Goal: Task Accomplishment & Management: Use online tool/utility

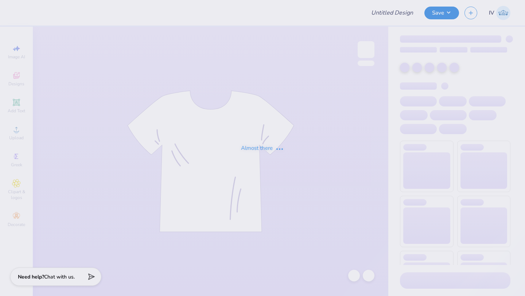
type input "cherry 2"
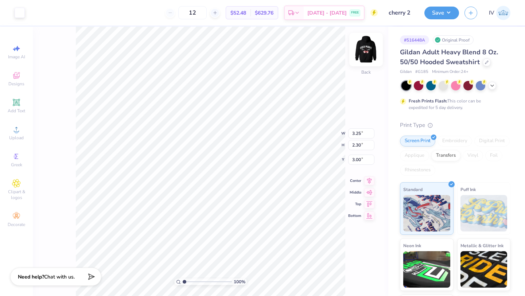
click at [369, 52] on img at bounding box center [365, 49] width 29 height 29
click at [362, 51] on img at bounding box center [365, 49] width 29 height 29
click at [19, 98] on icon at bounding box center [16, 102] width 9 height 9
type input "6.48"
type input "1.88"
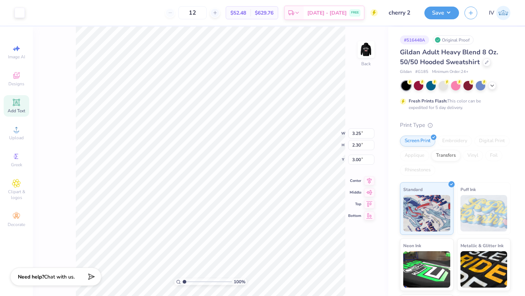
type input "6.31"
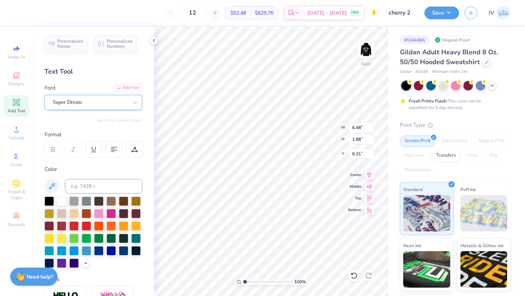
click at [110, 106] on div "Super Dream" at bounding box center [90, 102] width 77 height 11
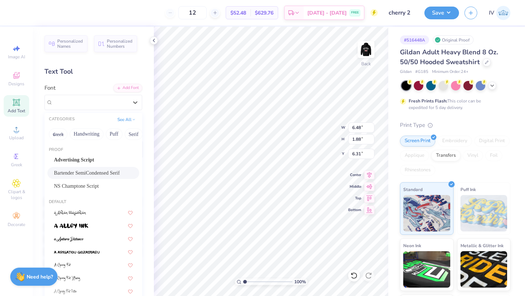
click at [73, 170] on span "Bartender SemiCondensed Serif" at bounding box center [87, 173] width 66 height 8
type input "4.60"
type input "1.85"
type input "6.33"
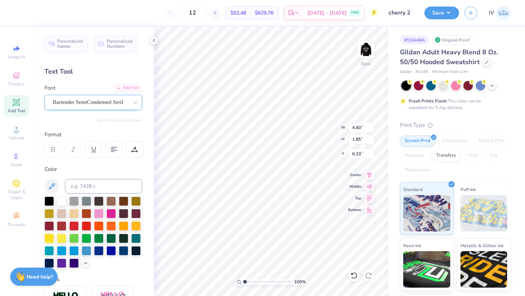
click at [109, 102] on div "Bartender SemiCondensed Serif" at bounding box center [90, 102] width 77 height 11
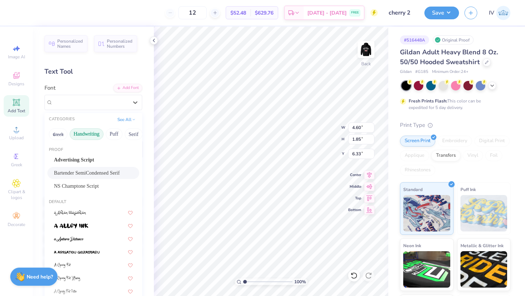
click at [90, 134] on button "Handwriting" at bounding box center [87, 134] width 34 height 12
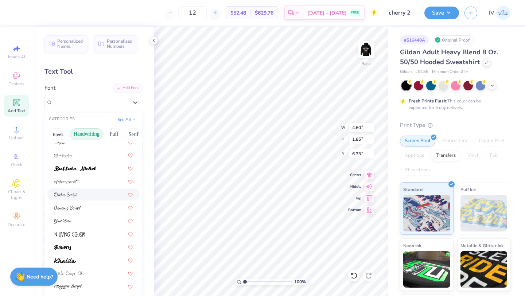
scroll to position [79, 0]
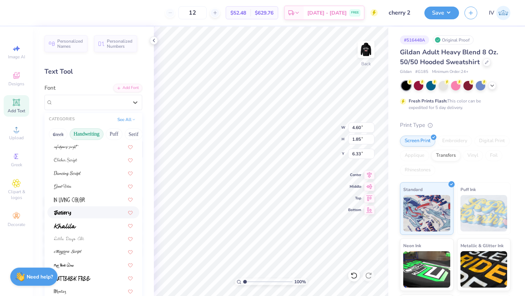
click at [70, 212] on img at bounding box center [62, 212] width 17 height 5
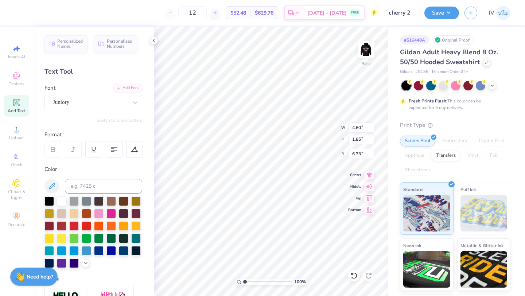
type input "6.19"
type input "2.30"
type input "6.10"
click at [104, 104] on div "Juniory" at bounding box center [90, 102] width 77 height 11
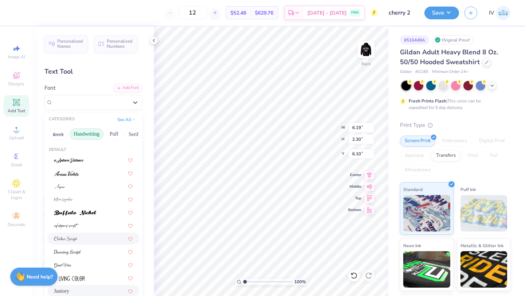
scroll to position [22, 0]
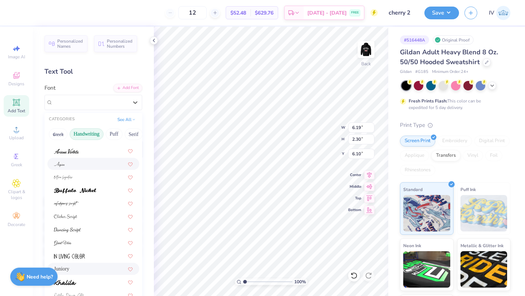
type input "3.25"
type input "3.00"
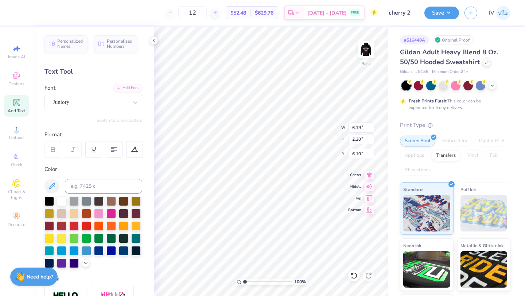
type textarea "COCO"
click at [128, 102] on div "Juniory" at bounding box center [90, 102] width 77 height 11
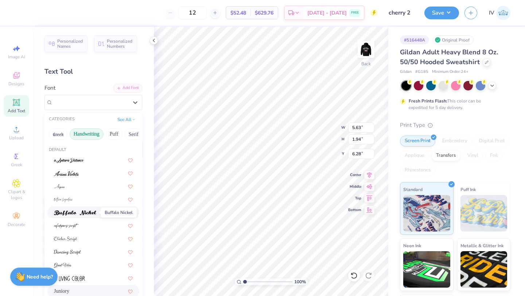
click at [80, 212] on img at bounding box center [75, 212] width 42 height 5
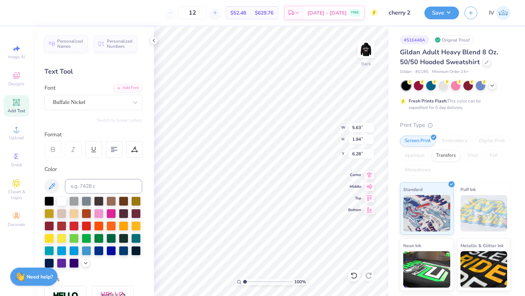
type input "6.80"
type input "1.93"
type input "6.29"
click at [122, 105] on div "Buffalo Nickel" at bounding box center [90, 102] width 77 height 11
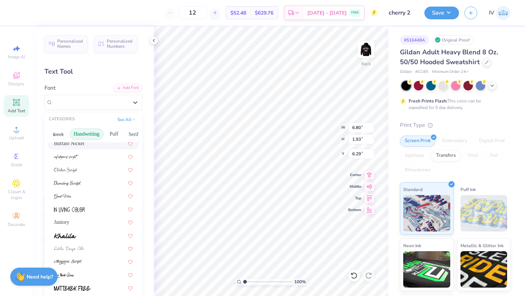
scroll to position [70, 0]
click at [75, 164] on div at bounding box center [93, 169] width 92 height 12
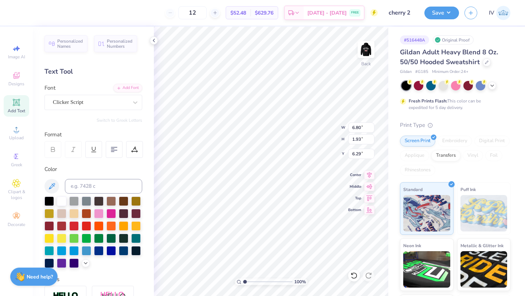
type input "7.50"
type input "2.19"
type input "6.15"
click at [121, 101] on div "Clicker Script" at bounding box center [90, 102] width 77 height 11
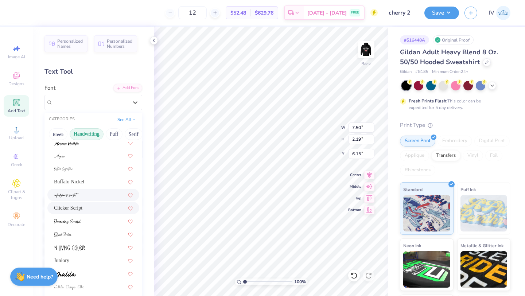
scroll to position [39, 0]
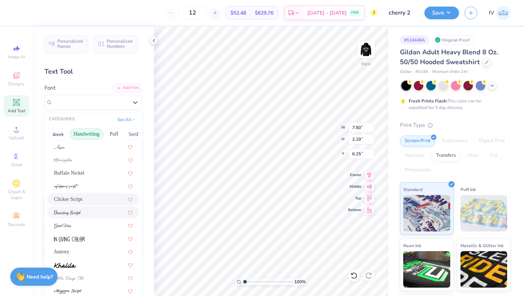
click at [75, 208] on span at bounding box center [67, 212] width 27 height 8
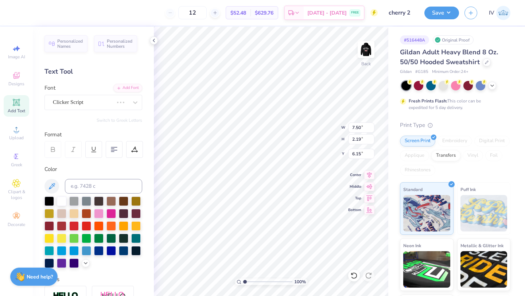
type input "6.09"
type input "2.16"
type input "6.17"
click at [369, 52] on img at bounding box center [365, 49] width 29 height 29
click at [370, 47] on img at bounding box center [365, 49] width 29 height 29
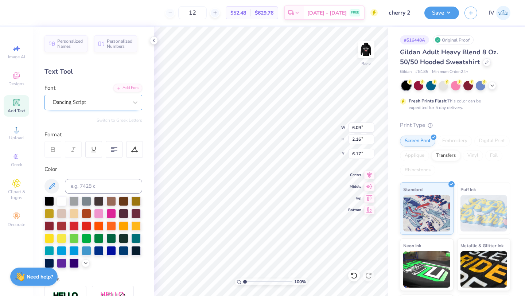
click at [115, 96] on div "Dancing Script" at bounding box center [93, 102] width 98 height 15
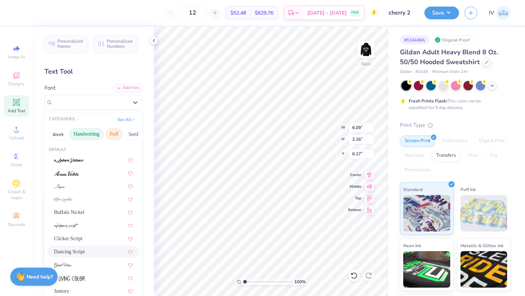
click at [112, 136] on button "Puff" at bounding box center [114, 134] width 17 height 12
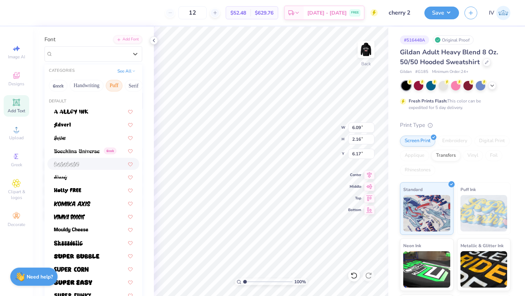
scroll to position [0, 0]
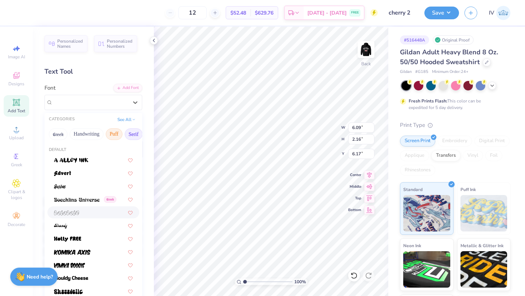
click at [126, 135] on button "Serif" at bounding box center [134, 134] width 18 height 12
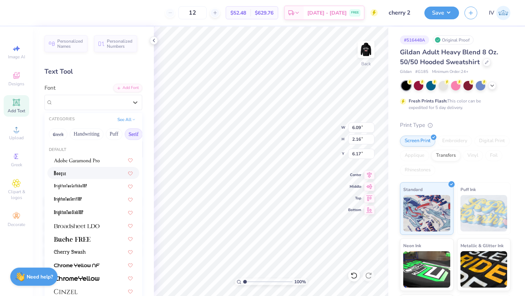
click at [73, 174] on div at bounding box center [93, 173] width 79 height 8
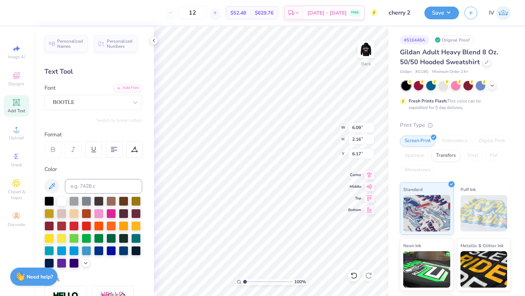
type input "5.14"
type input "1.94"
type input "6.28"
click at [119, 104] on div "BOOTLE" at bounding box center [90, 102] width 77 height 11
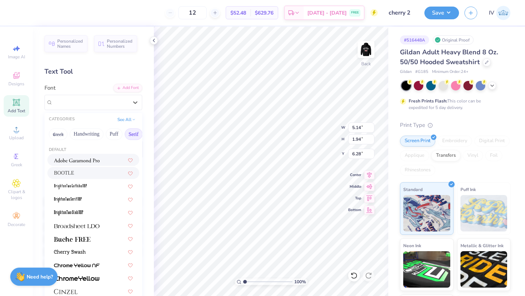
click at [82, 158] on img at bounding box center [77, 160] width 46 height 5
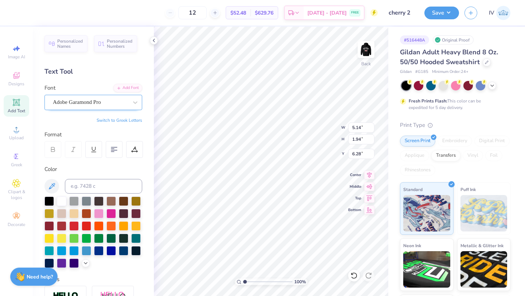
type input "7.75"
type input "1.85"
type input "6.32"
click at [126, 102] on div "Adobe Garamond Pro" at bounding box center [90, 102] width 77 height 11
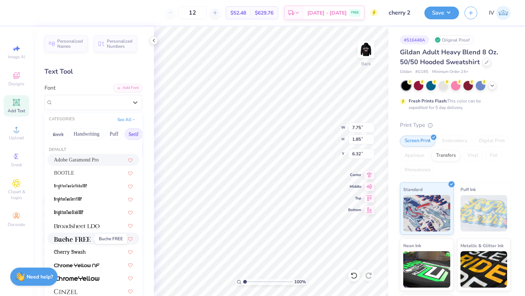
click at [82, 242] on span at bounding box center [72, 239] width 36 height 8
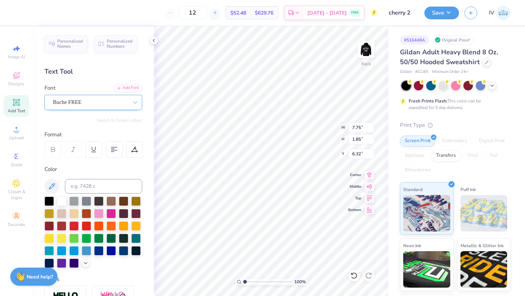
type input "6.60"
type input "1.81"
type input "6.35"
click at [125, 107] on div "Buche FREE" at bounding box center [90, 102] width 77 height 11
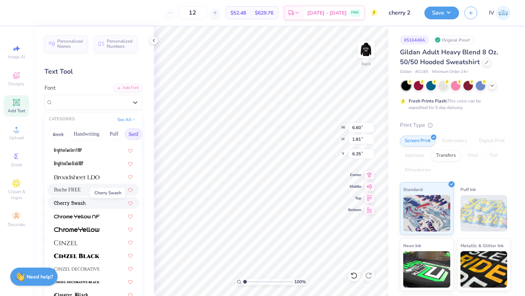
scroll to position [63, 0]
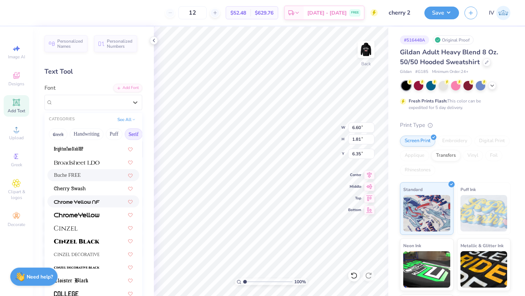
click at [79, 198] on span at bounding box center [77, 202] width 46 height 8
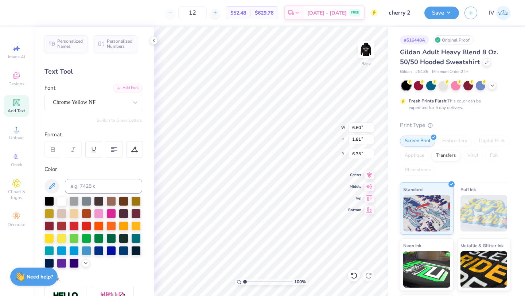
type input "7.80"
type input "1.78"
type input "6.36"
click at [121, 100] on div "Chrome Yellow NF" at bounding box center [90, 102] width 77 height 11
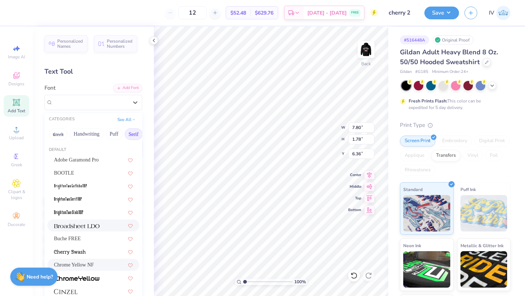
click at [84, 230] on div at bounding box center [93, 225] width 92 height 12
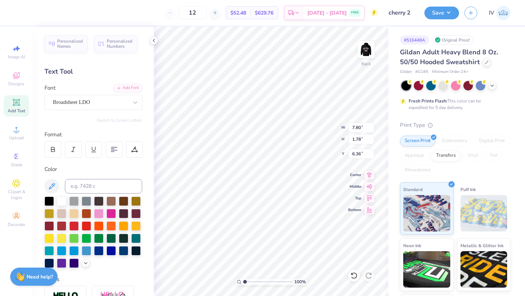
type input "7.58"
type input "1.84"
type input "6.33"
click at [127, 104] on div "Broadsheet LDO" at bounding box center [90, 102] width 77 height 11
click at [365, 47] on img at bounding box center [365, 49] width 29 height 29
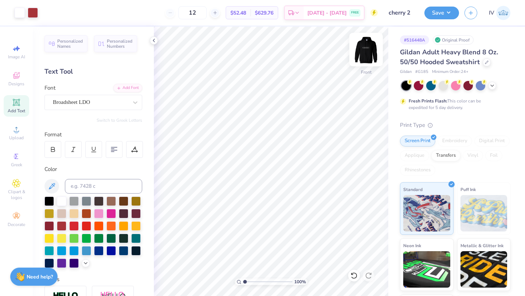
click at [366, 50] on img at bounding box center [365, 49] width 29 height 29
click at [53, 149] on icon at bounding box center [53, 150] width 4 height 2
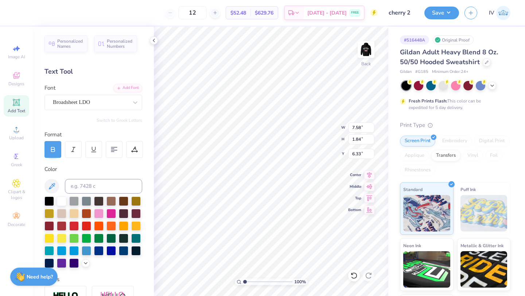
click at [52, 151] on icon at bounding box center [53, 149] width 7 height 7
click at [118, 101] on div "Broadsheet LDO" at bounding box center [90, 102] width 77 height 11
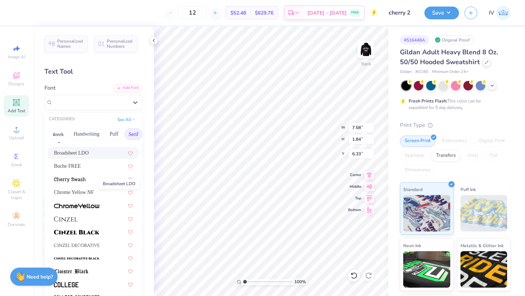
scroll to position [80, 0]
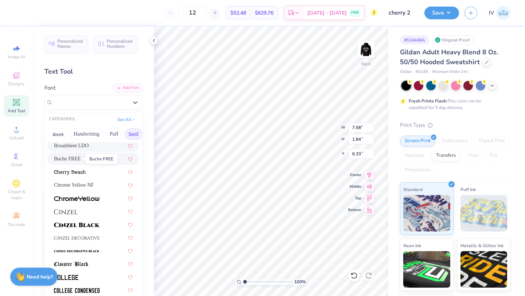
click at [78, 159] on span "Buche FREE" at bounding box center [67, 159] width 27 height 8
type input "6.60"
type input "1.81"
type input "6.35"
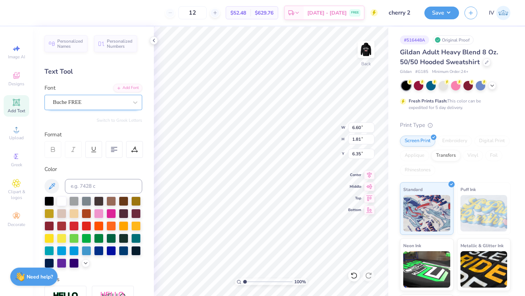
click at [125, 103] on div "Buche FREE" at bounding box center [90, 102] width 77 height 11
type input "4.14"
type input "1.14"
type input "3.00"
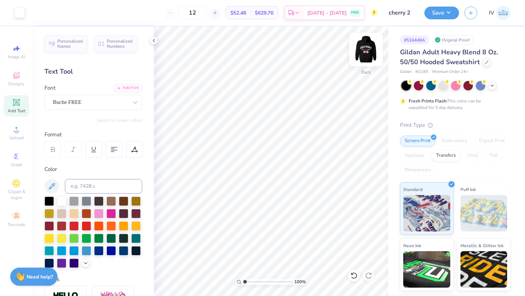
click at [366, 55] on img at bounding box center [365, 49] width 29 height 29
click at [366, 55] on img at bounding box center [366, 49] width 15 height 15
click at [153, 40] on polyline at bounding box center [153, 40] width 1 height 3
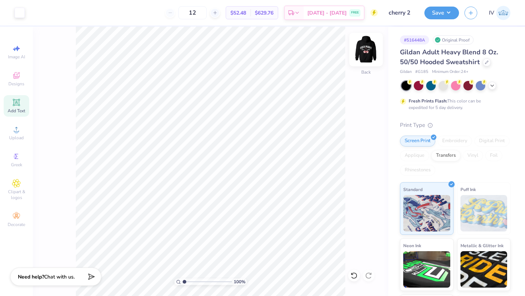
click at [369, 45] on img at bounding box center [365, 49] width 29 height 29
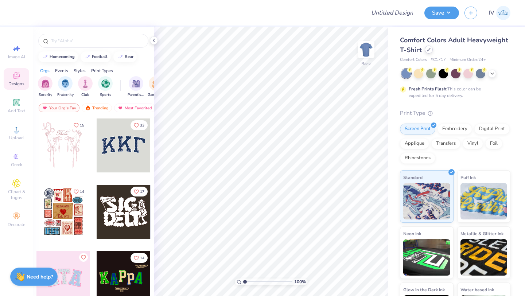
click at [428, 52] on div at bounding box center [429, 50] width 8 height 8
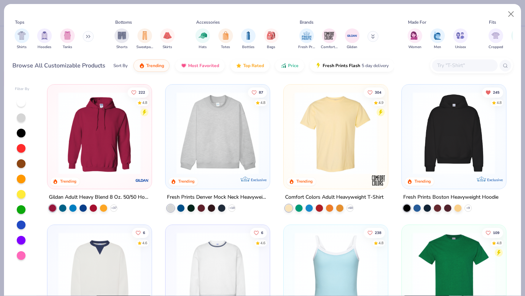
click at [451, 67] on input "text" at bounding box center [464, 65] width 56 height 8
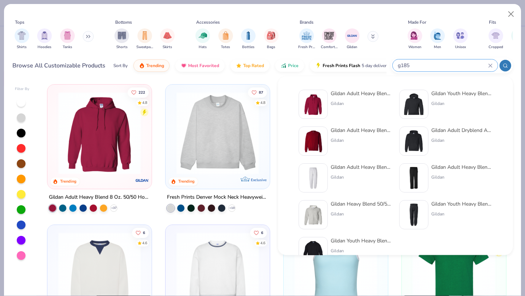
type input "g185"
click at [415, 173] on img at bounding box center [413, 178] width 23 height 23
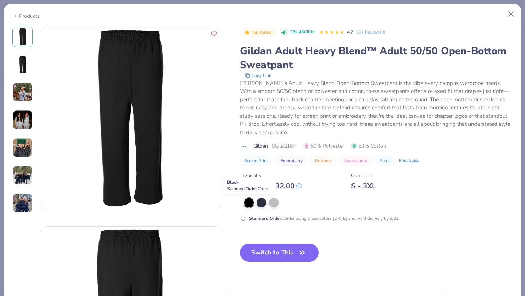
click at [251, 200] on div at bounding box center [248, 202] width 9 height 9
click at [270, 258] on button "Switch to This" at bounding box center [279, 252] width 79 height 18
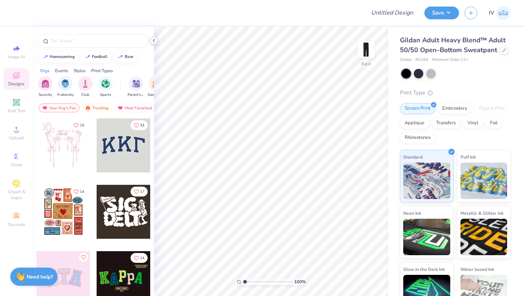
click at [154, 40] on icon at bounding box center [154, 41] width 6 height 6
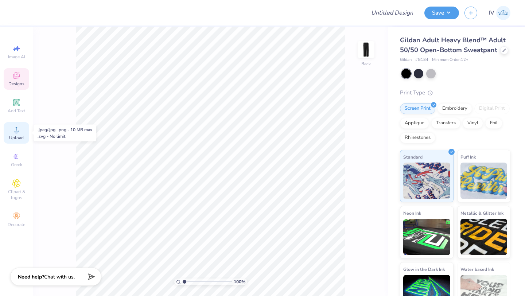
click at [15, 132] on icon at bounding box center [16, 129] width 5 height 5
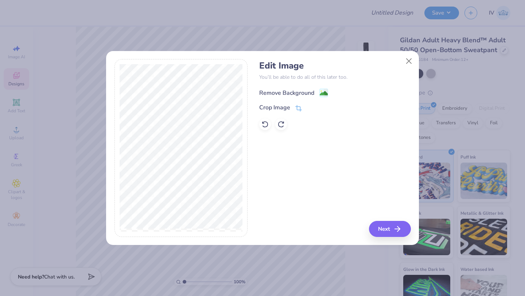
click at [320, 93] on image at bounding box center [324, 93] width 8 height 8
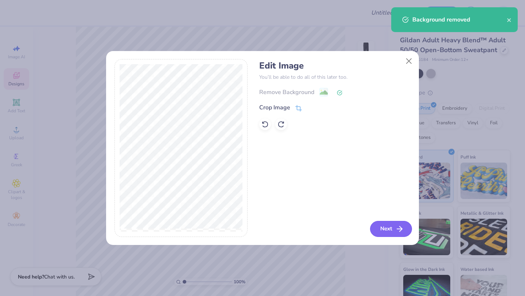
click at [384, 228] on button "Next" at bounding box center [391, 229] width 42 height 16
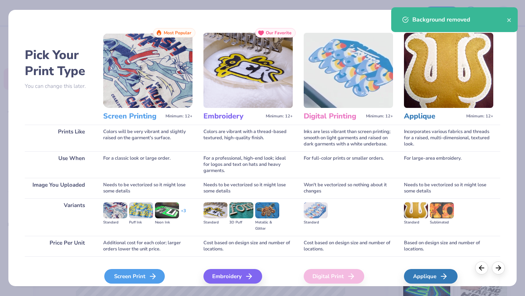
click at [137, 281] on div "Screen Print" at bounding box center [134, 276] width 61 height 15
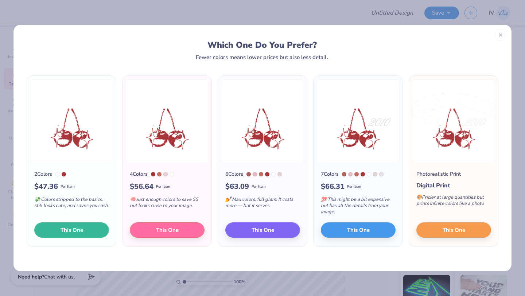
click at [82, 237] on button "This One" at bounding box center [71, 229] width 75 height 15
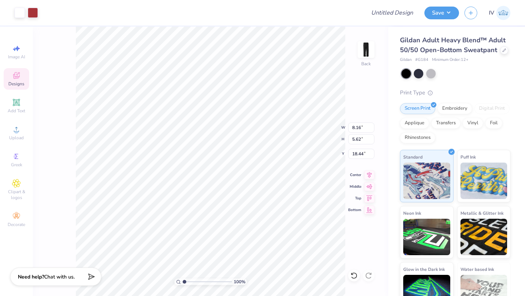
type input "5.08"
type input "6.96"
type input "4.79"
type input "1.84"
type input "5.86"
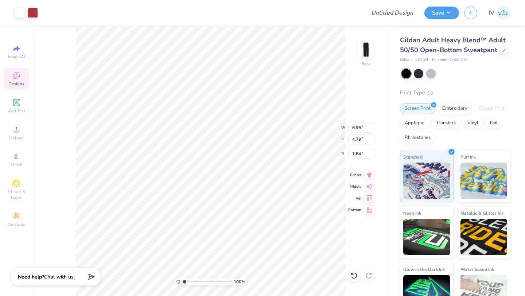
type input "4.04"
type input "2.74"
type input "2.54"
click at [370, 175] on icon at bounding box center [369, 174] width 5 height 6
click at [422, 59] on span "# G184" at bounding box center [421, 60] width 13 height 6
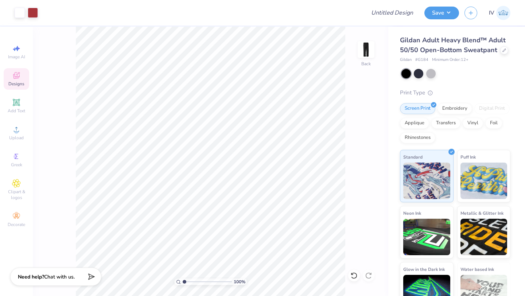
click at [422, 59] on span "# G184" at bounding box center [421, 60] width 13 height 6
copy span "G184"
click at [398, 12] on input "Design Title" at bounding box center [401, 12] width 36 height 15
type input "Sweatpants!"
click at [453, 12] on button "Save" at bounding box center [441, 11] width 35 height 13
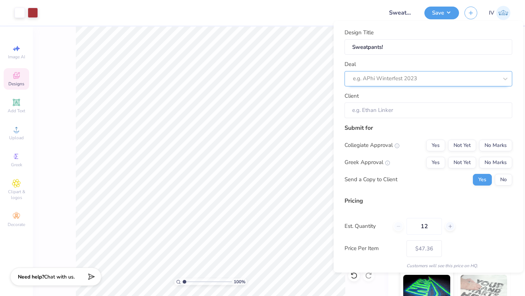
click at [425, 81] on div at bounding box center [425, 79] width 145 height 10
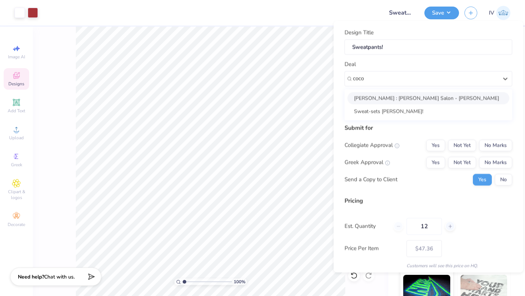
type input "coco"
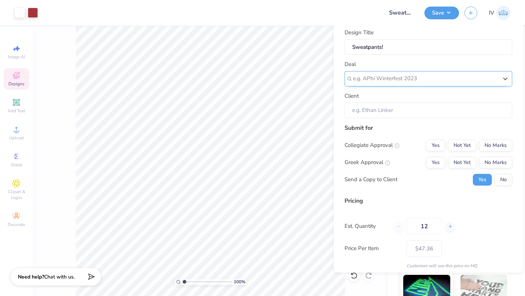
click at [416, 74] on div at bounding box center [425, 79] width 145 height 10
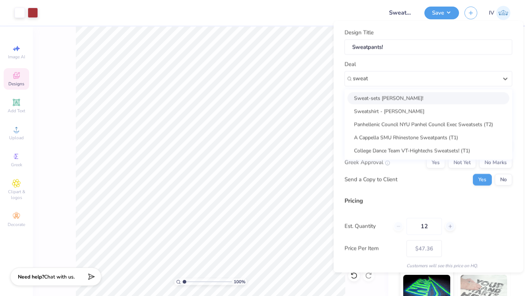
click at [413, 99] on div "Sweat-sets Coco Marie!" at bounding box center [428, 98] width 162 height 12
type input "sweat"
type input "Madison Rollins"
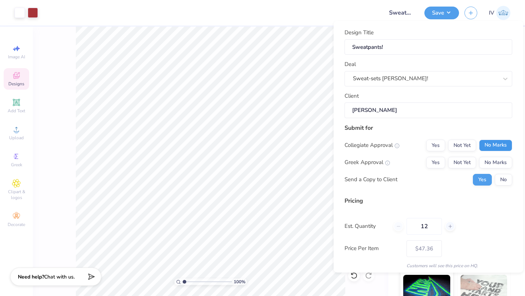
click at [510, 145] on button "No Marks" at bounding box center [495, 145] width 33 height 12
click at [492, 160] on button "No Marks" at bounding box center [495, 162] width 33 height 12
click at [507, 177] on button "No" at bounding box center [503, 180] width 17 height 12
type input "$47.36"
click at [431, 228] on input "12" at bounding box center [423, 226] width 35 height 17
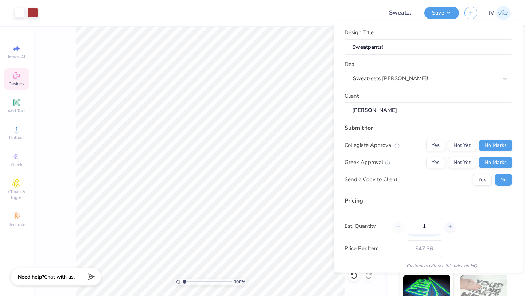
type input "15"
type input "$43.01"
type input "15"
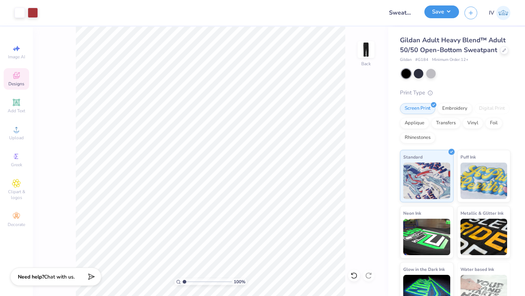
click at [438, 15] on button "Save" at bounding box center [441, 11] width 35 height 13
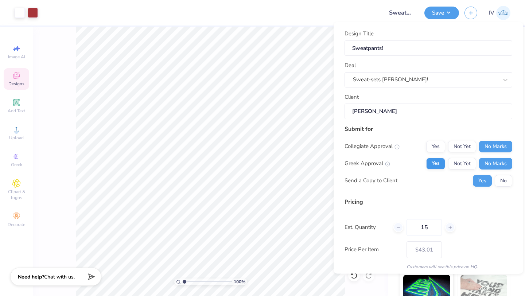
scroll to position [42, 0]
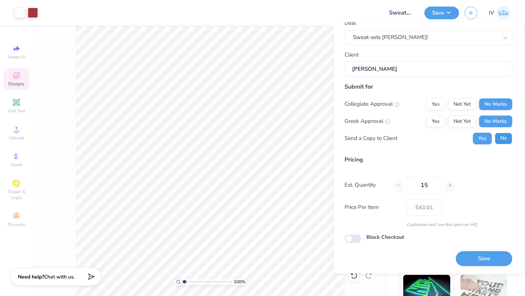
click at [502, 139] on button "No" at bounding box center [503, 139] width 17 height 12
click at [479, 257] on button "Save" at bounding box center [484, 259] width 56 height 15
type input "$43.01"
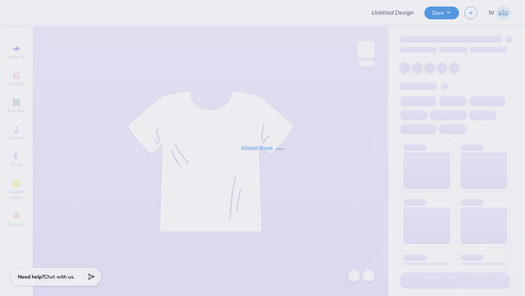
type input "cherry 2"
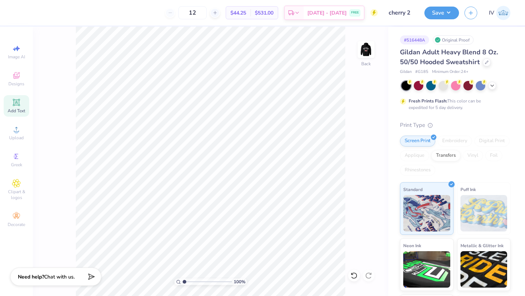
click at [21, 106] on div "Add Text" at bounding box center [17, 106] width 26 height 22
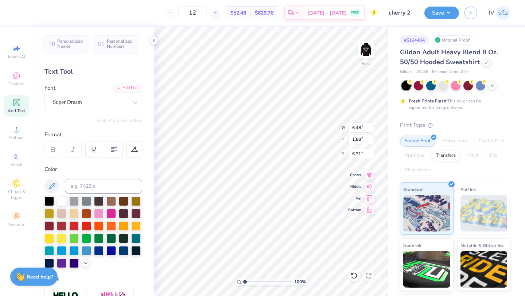
type textarea "coco"
click at [100, 97] on div "Super Dream" at bounding box center [90, 102] width 77 height 11
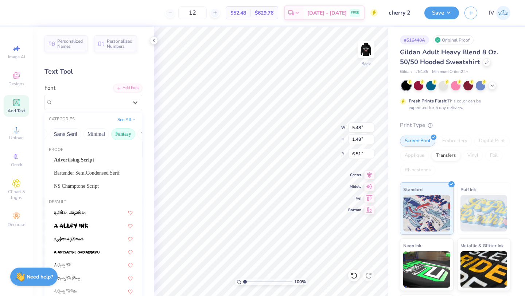
scroll to position [0, 166]
click at [99, 136] on button "Minimal" at bounding box center [102, 134] width 26 height 12
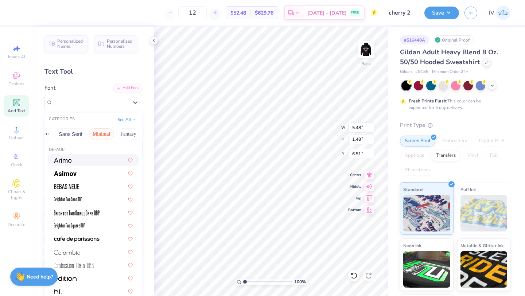
click at [81, 159] on div at bounding box center [93, 160] width 79 height 8
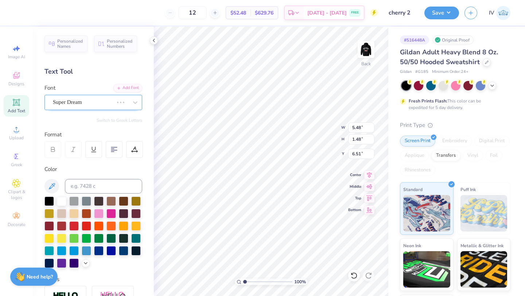
type input "5.43"
type input "1.47"
type input "6.52"
click at [121, 105] on div "Arimo" at bounding box center [90, 102] width 77 height 11
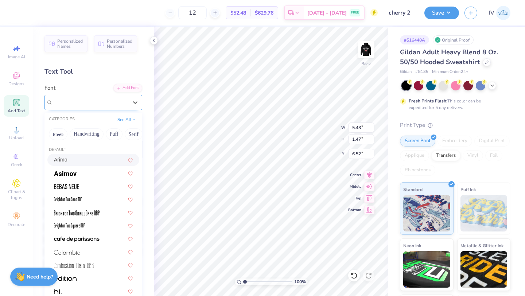
click at [121, 105] on div "Arimo" at bounding box center [90, 102] width 75 height 8
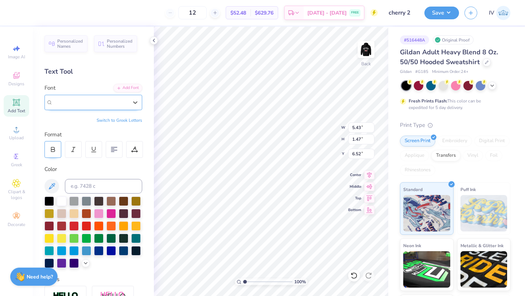
click at [51, 151] on icon at bounding box center [53, 149] width 7 height 7
click at [122, 105] on div "Arimo" at bounding box center [90, 102] width 77 height 11
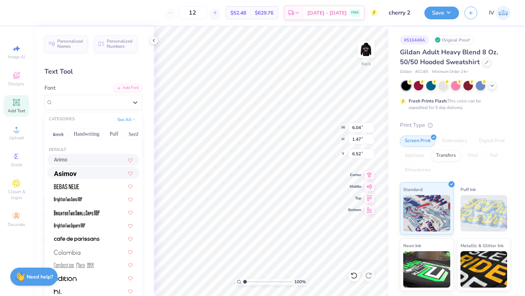
click at [81, 172] on div at bounding box center [93, 173] width 79 height 8
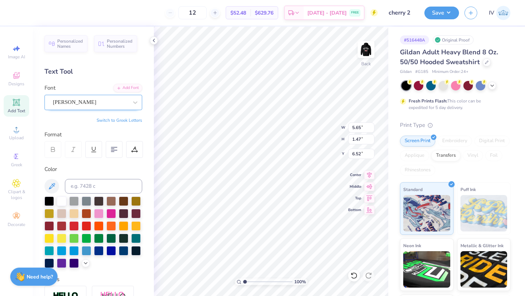
click at [111, 102] on div "Asimov" at bounding box center [90, 102] width 77 height 11
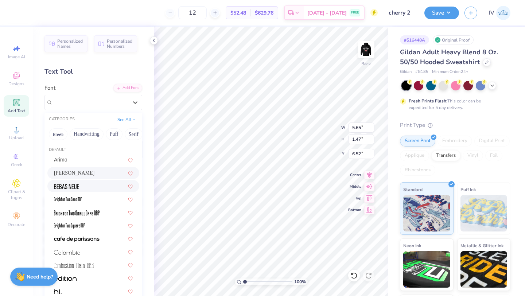
click at [78, 184] on img at bounding box center [66, 186] width 25 height 5
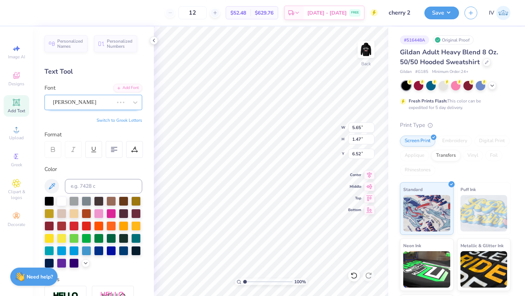
type input "3.94"
type input "1.91"
type input "6.29"
click at [59, 149] on div at bounding box center [52, 149] width 17 height 17
type input "4.02"
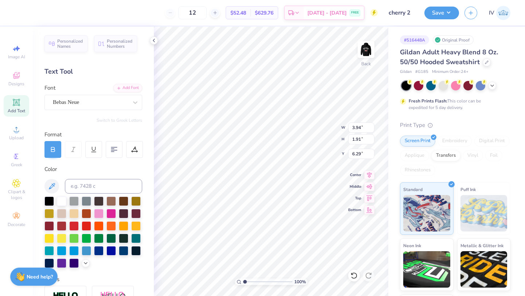
type input "1.92"
click at [136, 152] on icon at bounding box center [134, 149] width 7 height 7
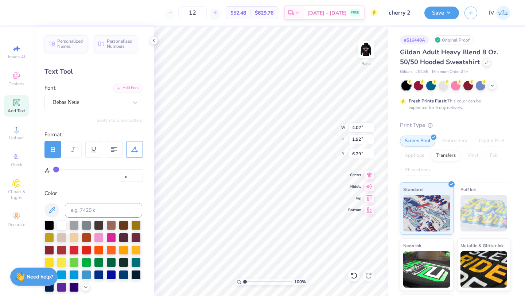
type input "3"
type input "4"
type input "6"
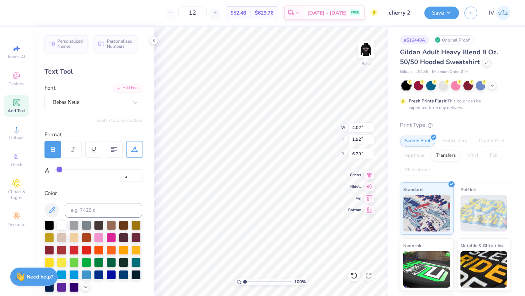
type input "6"
type input "7"
type input "8"
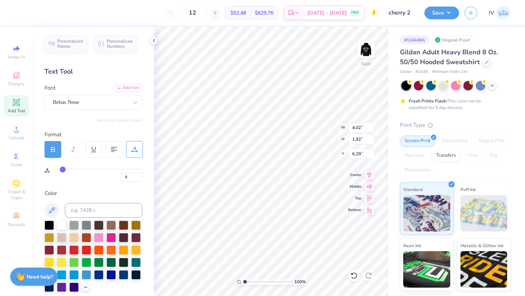
type input "9"
type input "10"
type input "11"
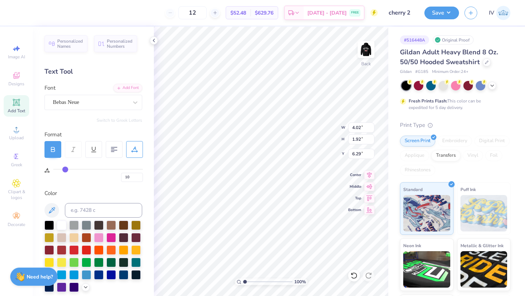
type input "11"
type input "12"
type input "13"
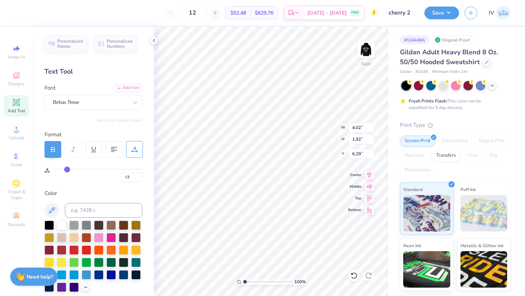
type input "14"
type input "15"
type input "16"
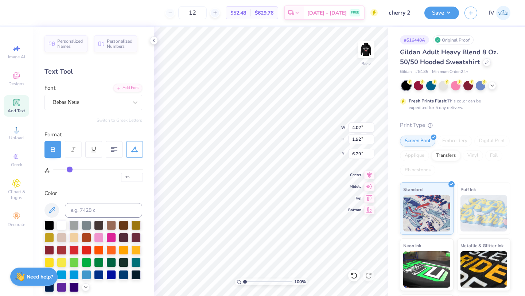
type input "16"
type input "18"
type input "19"
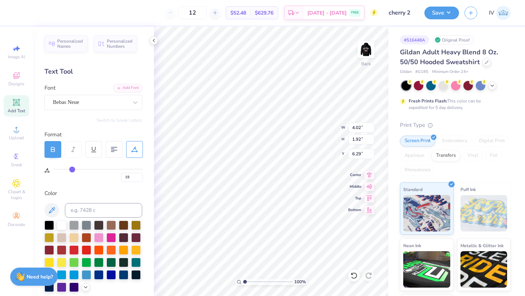
type input "20"
type input "21"
drag, startPoint x: 58, startPoint y: 168, endPoint x: 73, endPoint y: 168, distance: 15.3
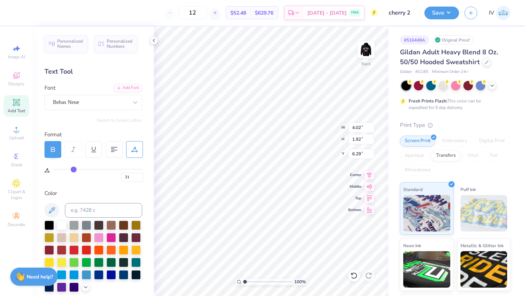
type input "21"
click at [73, 169] on input "range" at bounding box center [98, 169] width 90 height 1
type input "5.71"
type input "24"
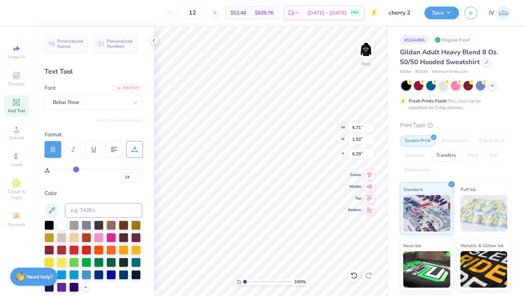
type input "26"
type input "30"
type input "33"
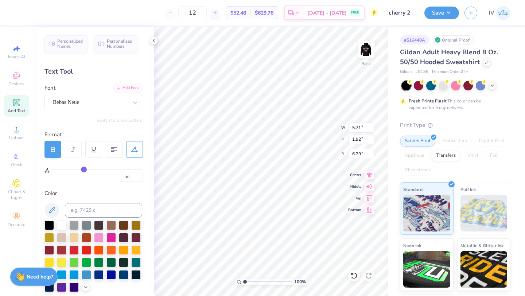
type input "33"
type input "36"
type input "37"
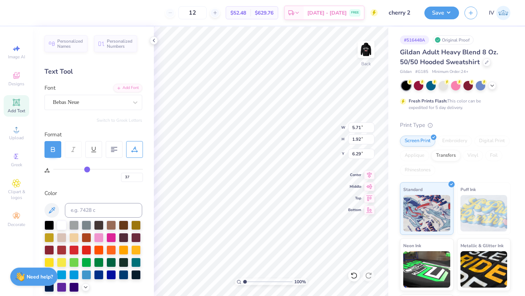
type input "38"
drag, startPoint x: 76, startPoint y: 168, endPoint x: 87, endPoint y: 168, distance: 11.3
type input "38"
click at [87, 169] on input "range" at bounding box center [98, 169] width 90 height 1
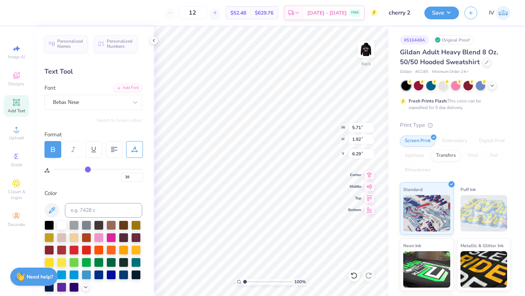
type input "7.08"
type input "36"
type input "34"
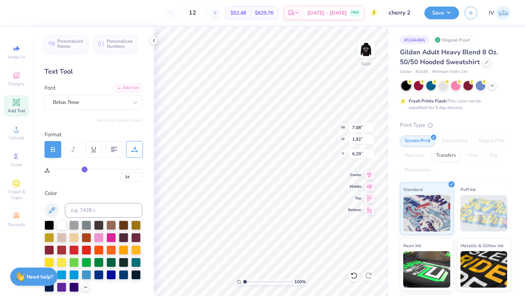
type input "32"
type input "30"
type input "28"
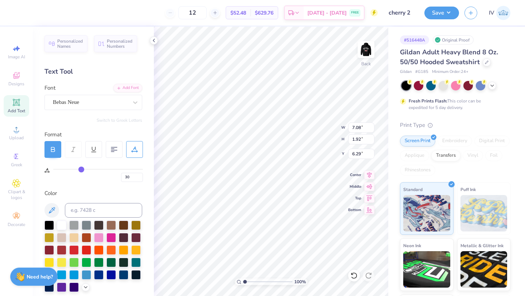
type input "28"
type input "26"
type input "24"
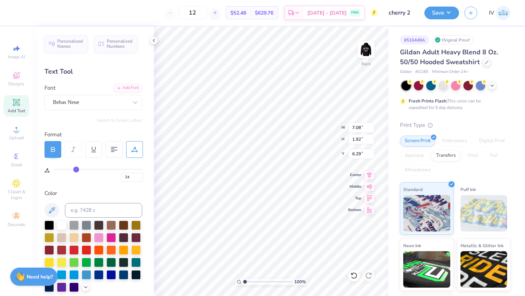
type input "23"
type input "22"
type input "21"
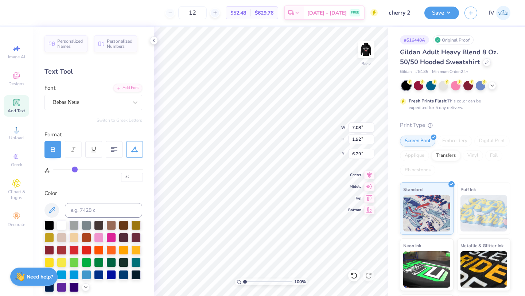
type input "21"
type input "19"
type input "18"
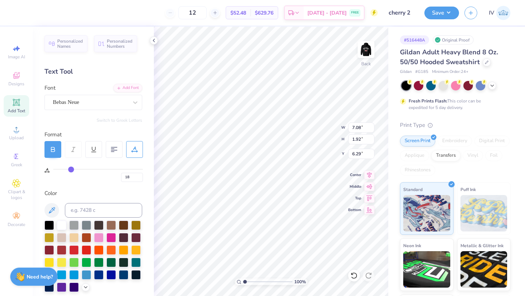
type input "17"
type input "16"
type input "15"
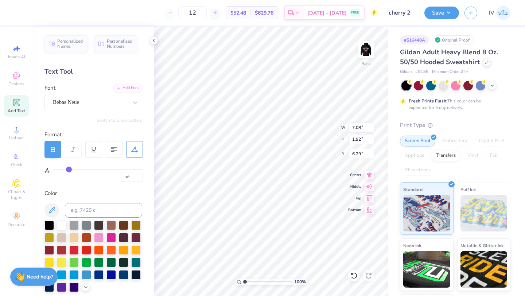
type input "15"
drag, startPoint x: 86, startPoint y: 169, endPoint x: 69, endPoint y: 169, distance: 17.9
type input "15"
click at [69, 169] on input "range" at bounding box center [98, 169] width 90 height 1
type input "5.23"
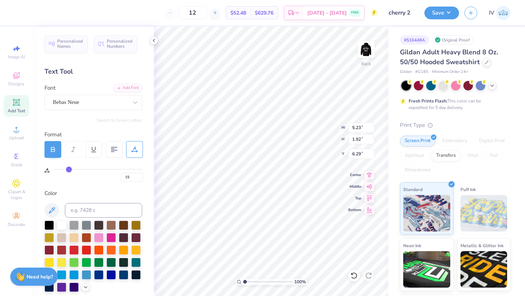
type input "14"
type input "13"
type input "12"
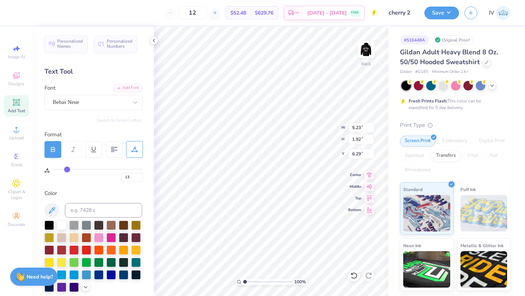
type input "12"
type input "11"
type input "10"
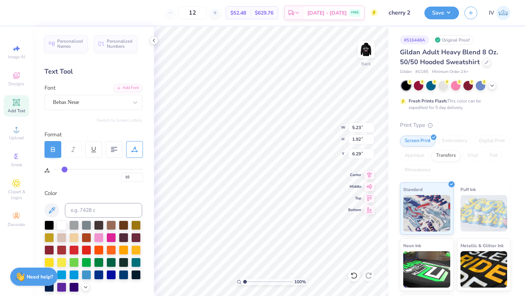
drag, startPoint x: 69, startPoint y: 169, endPoint x: 64, endPoint y: 169, distance: 4.4
type input "10"
click at [64, 169] on input "range" at bounding box center [98, 169] width 90 height 1
type input "4.83"
type input "11"
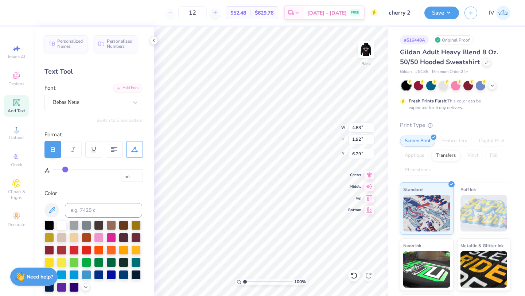
type input "11"
type input "12"
type input "13"
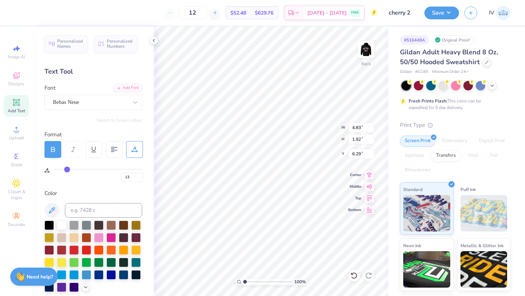
type input "14"
type input "16"
type input "17"
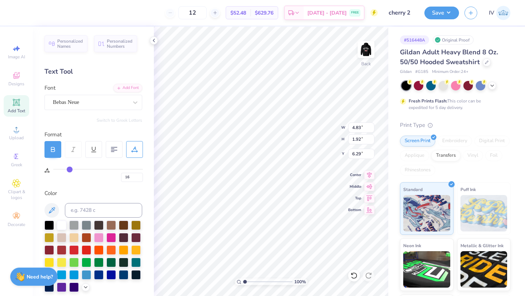
type input "17"
type input "18"
drag, startPoint x: 65, startPoint y: 169, endPoint x: 71, endPoint y: 169, distance: 5.8
type input "18"
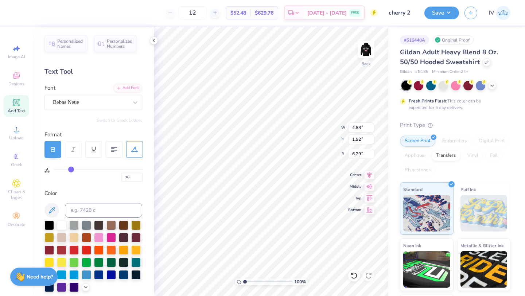
click at [71, 169] on input "range" at bounding box center [98, 169] width 90 height 1
type input "5.47"
type input "3.51"
type input "1.23"
type input "6.98"
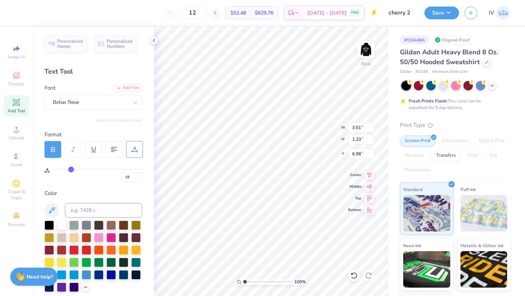
type input "3.00"
click at [155, 42] on icon at bounding box center [154, 41] width 6 height 6
click at [153, 44] on div at bounding box center [154, 40] width 8 height 8
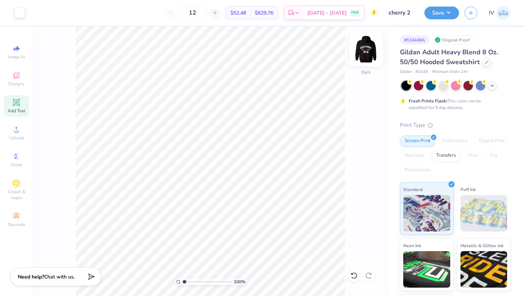
click at [363, 52] on img at bounding box center [365, 49] width 29 height 29
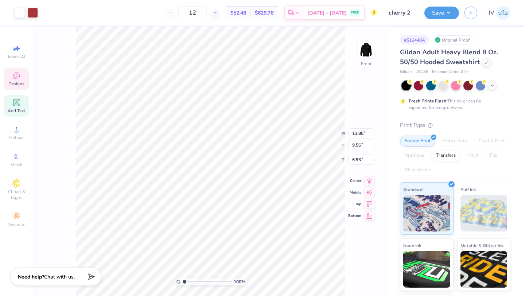
type input "7.66"
click at [366, 175] on icon at bounding box center [369, 173] width 10 height 9
type input "6.00"
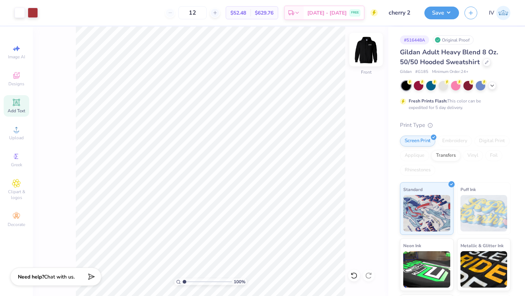
click at [368, 53] on img at bounding box center [365, 49] width 29 height 29
click at [371, 51] on img at bounding box center [365, 49] width 29 height 29
click at [371, 51] on img at bounding box center [366, 49] width 15 height 15
click at [441, 13] on button "Save" at bounding box center [441, 11] width 35 height 13
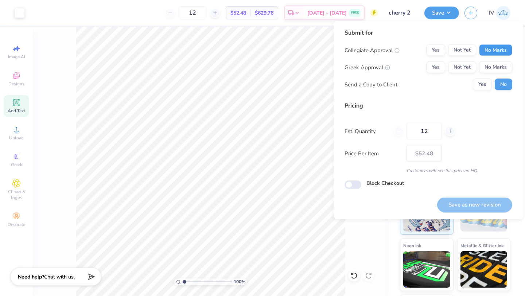
click at [502, 51] on button "No Marks" at bounding box center [495, 50] width 33 height 12
click at [496, 66] on button "No Marks" at bounding box center [495, 68] width 33 height 12
click at [432, 130] on input "12" at bounding box center [423, 131] width 35 height 17
type input "1"
type input "0"
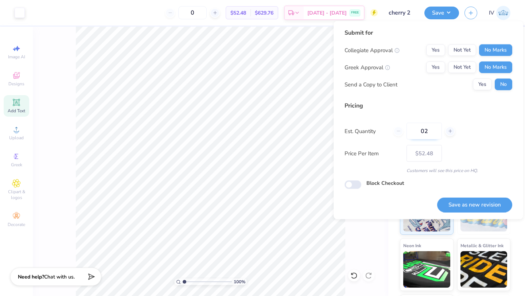
type input "026"
type input "26"
type input "$35.57"
type input "026"
click at [481, 203] on button "Save as new revision" at bounding box center [474, 204] width 75 height 15
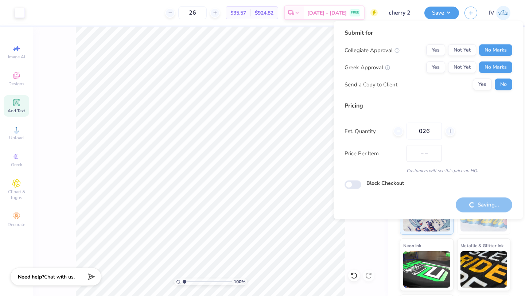
type input "$35.57"
